Goal: Submit feedback/report problem

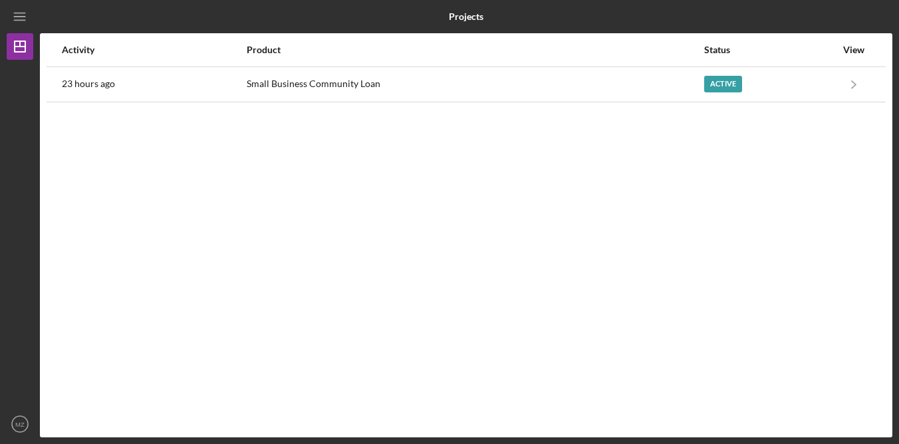
click at [629, 230] on div "Activity Product Status View 23 hours ago Small Business Community Loan Active …" at bounding box center [466, 235] width 853 height 404
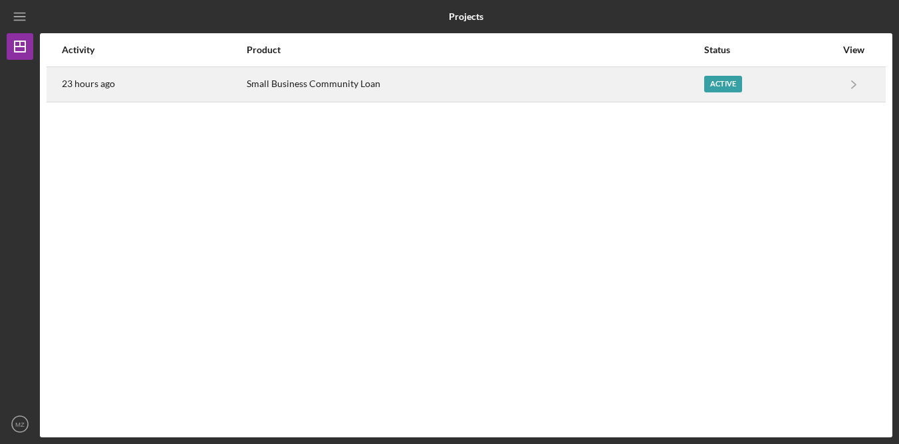
click at [331, 80] on div "Small Business Community Loan" at bounding box center [475, 84] width 456 height 33
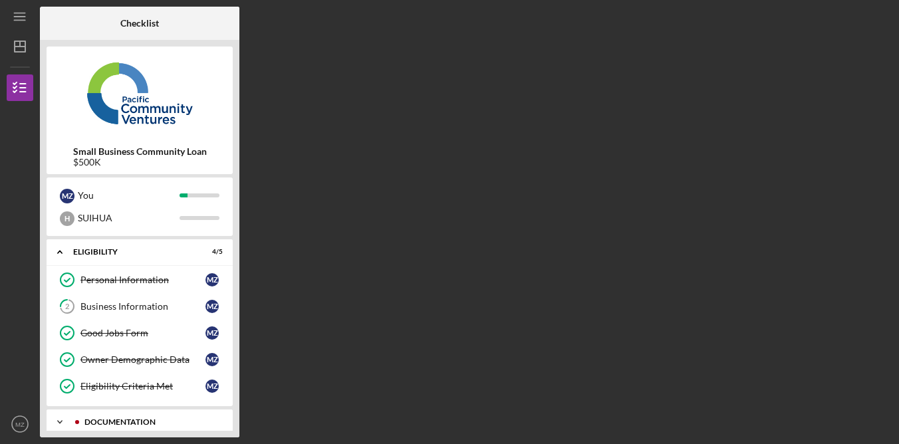
drag, startPoint x: 142, startPoint y: 426, endPoint x: 168, endPoint y: 419, distance: 27.4
click at [143, 426] on div "Icon/Expander Documentation 2 / 13" at bounding box center [140, 422] width 186 height 27
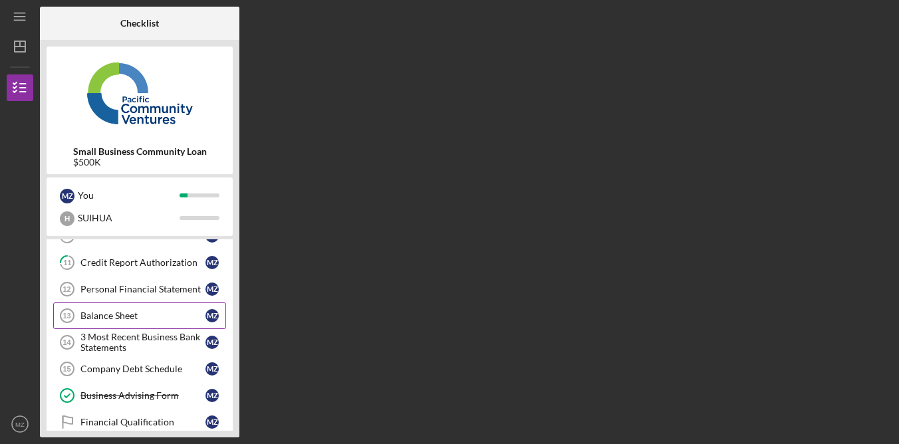
scroll to position [341, 0]
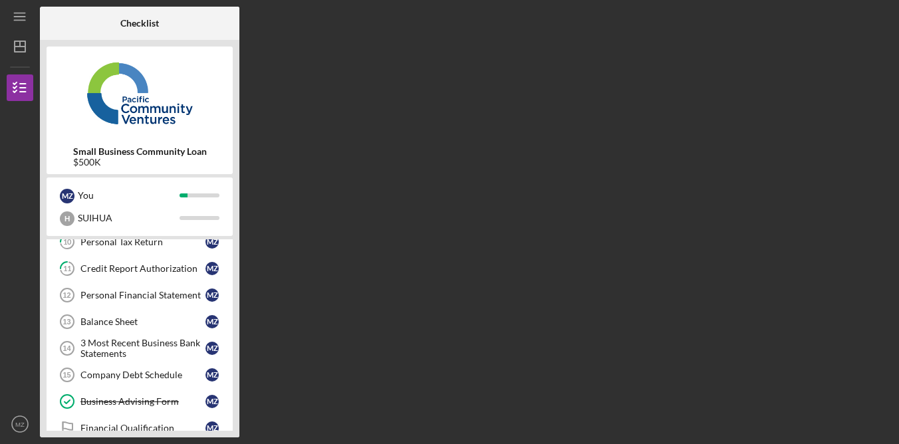
click at [596, 369] on div "Checklist Small Business Community Loan $500K M Z You H SUIHUA Icon/Expander El…" at bounding box center [466, 222] width 853 height 431
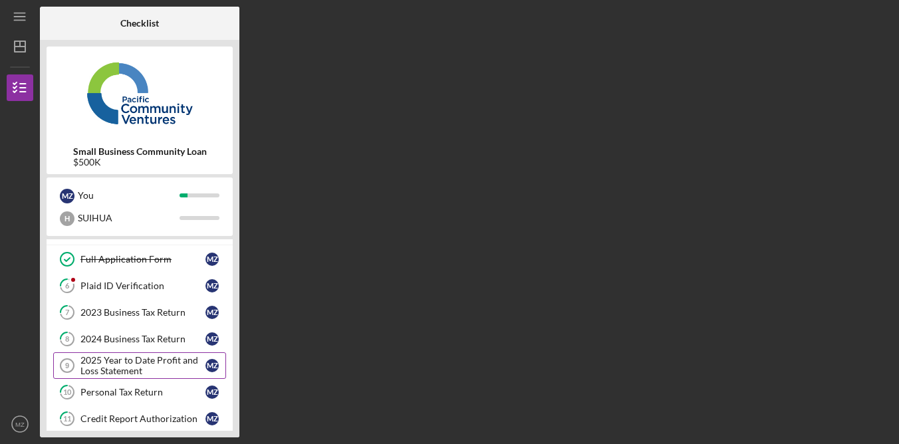
scroll to position [117, 0]
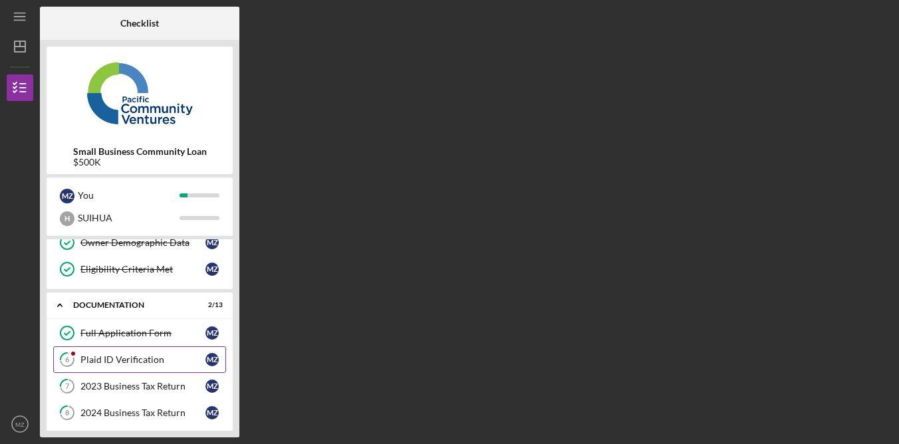
click at [161, 351] on link "6 Plaid ID Verification M Z" at bounding box center [139, 360] width 173 height 27
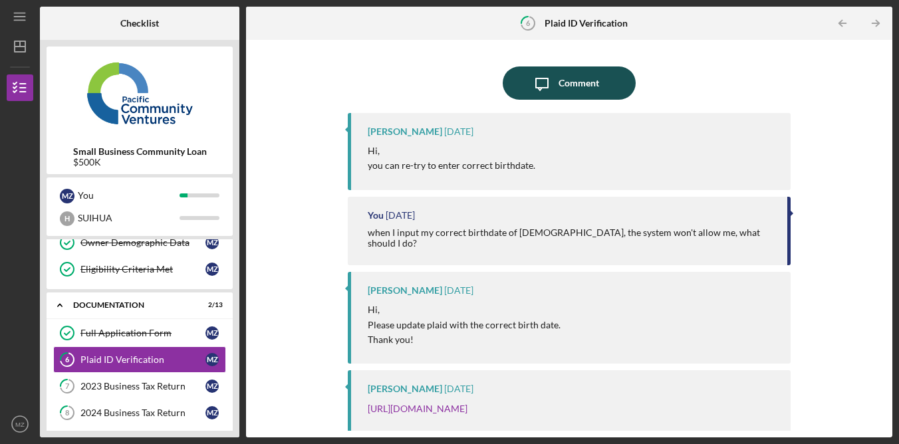
click at [580, 84] on div "Comment" at bounding box center [579, 83] width 41 height 33
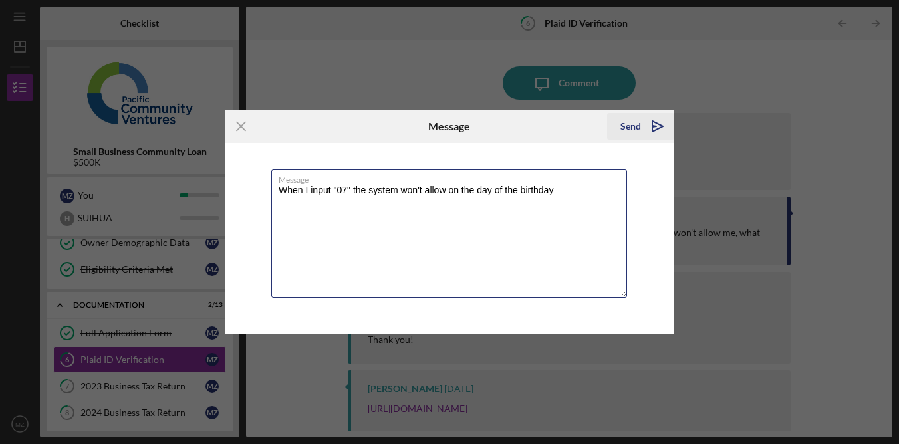
type textarea "When I input "07" the system won't allow on the day of the birthday"
click at [636, 125] on div "Send" at bounding box center [631, 126] width 21 height 27
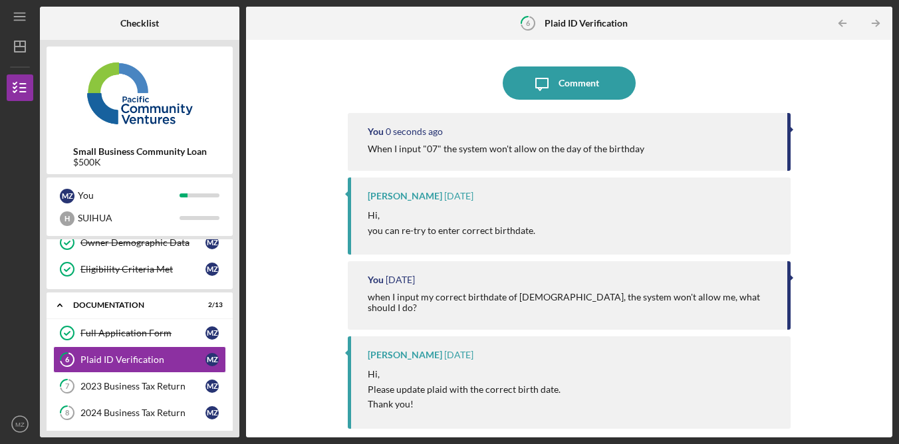
click at [854, 43] on div "Icon/Message Comment You 0 seconds ago When I input "07" the system won't allow…" at bounding box center [569, 239] width 647 height 398
drag, startPoint x: 7, startPoint y: 194, endPoint x: 36, endPoint y: 88, distance: 109.7
click at [8, 194] on div "Icon/Menu 6 Plaid ID Verification Checklist Small Business Community Loan $500K…" at bounding box center [449, 222] width 899 height 444
click at [851, 76] on div "Icon/Message Comment You 38 seconds ago When I input "07" the system won't allo…" at bounding box center [569, 239] width 633 height 384
drag, startPoint x: 851, startPoint y: 78, endPoint x: 797, endPoint y: 46, distance: 62.6
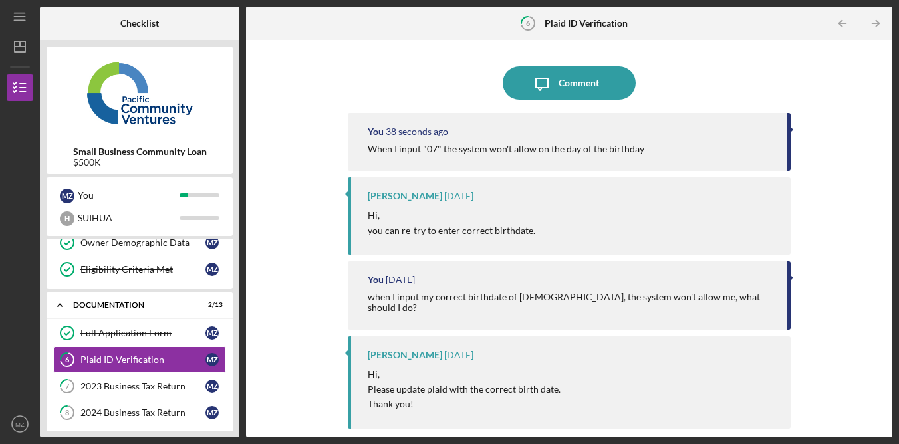
click at [851, 78] on div "Icon/Message Comment You 38 seconds ago When I input "07" the system won't allo…" at bounding box center [569, 239] width 633 height 384
click at [826, 168] on div "Icon/Message Comment You 26 minutes ago When I input "07" the system won't allo…" at bounding box center [569, 239] width 633 height 384
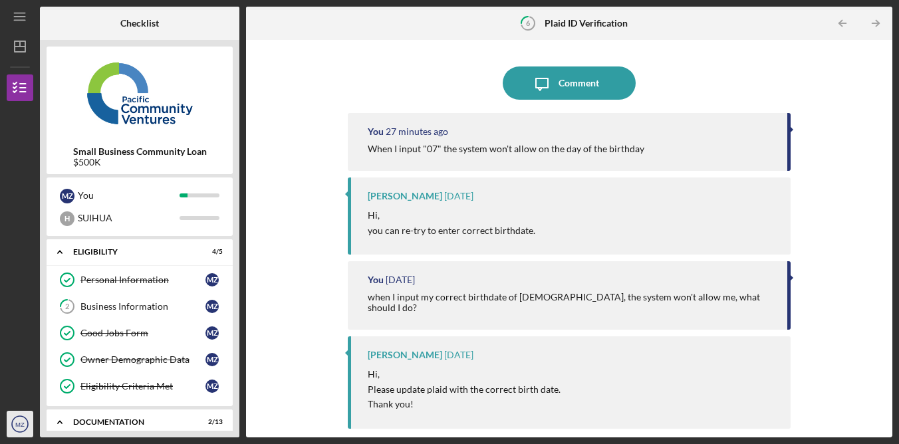
click at [19, 426] on text "MZ" at bounding box center [19, 424] width 9 height 7
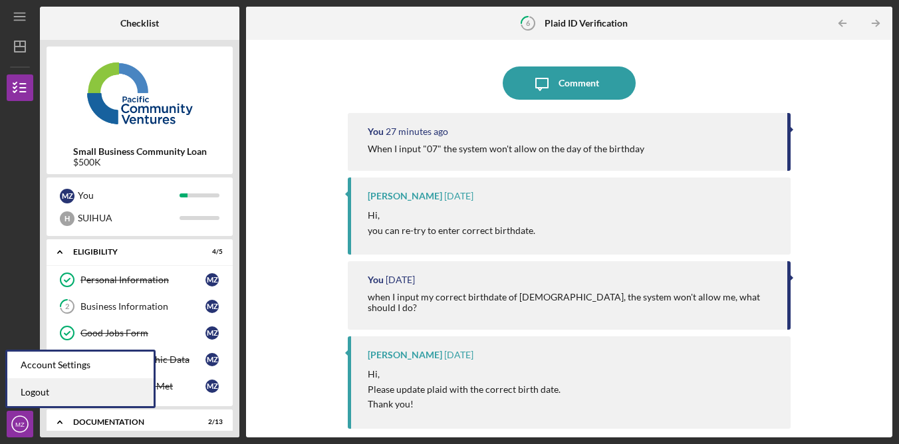
click at [68, 393] on link "Logout" at bounding box center [80, 392] width 146 height 27
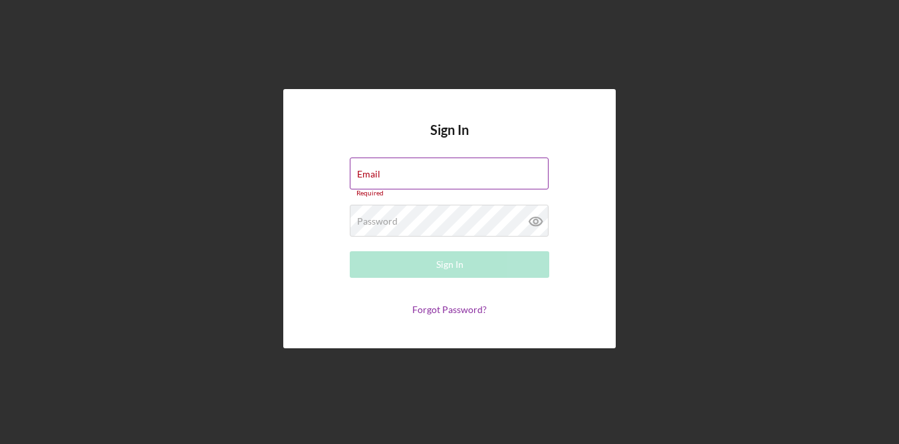
type input "[EMAIL_ADDRESS][DOMAIN_NAME]"
